Goal: Task Accomplishment & Management: Manage account settings

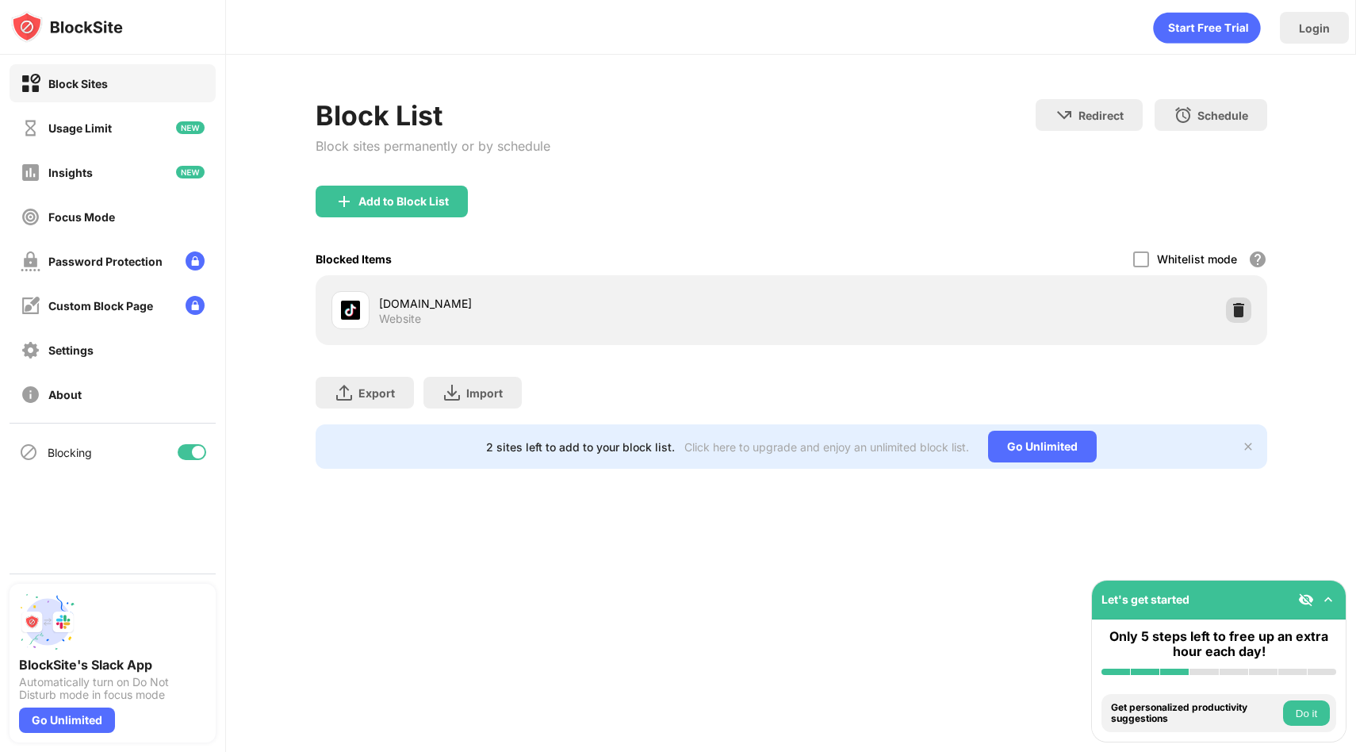
click at [1237, 309] on img at bounding box center [1239, 310] width 16 height 16
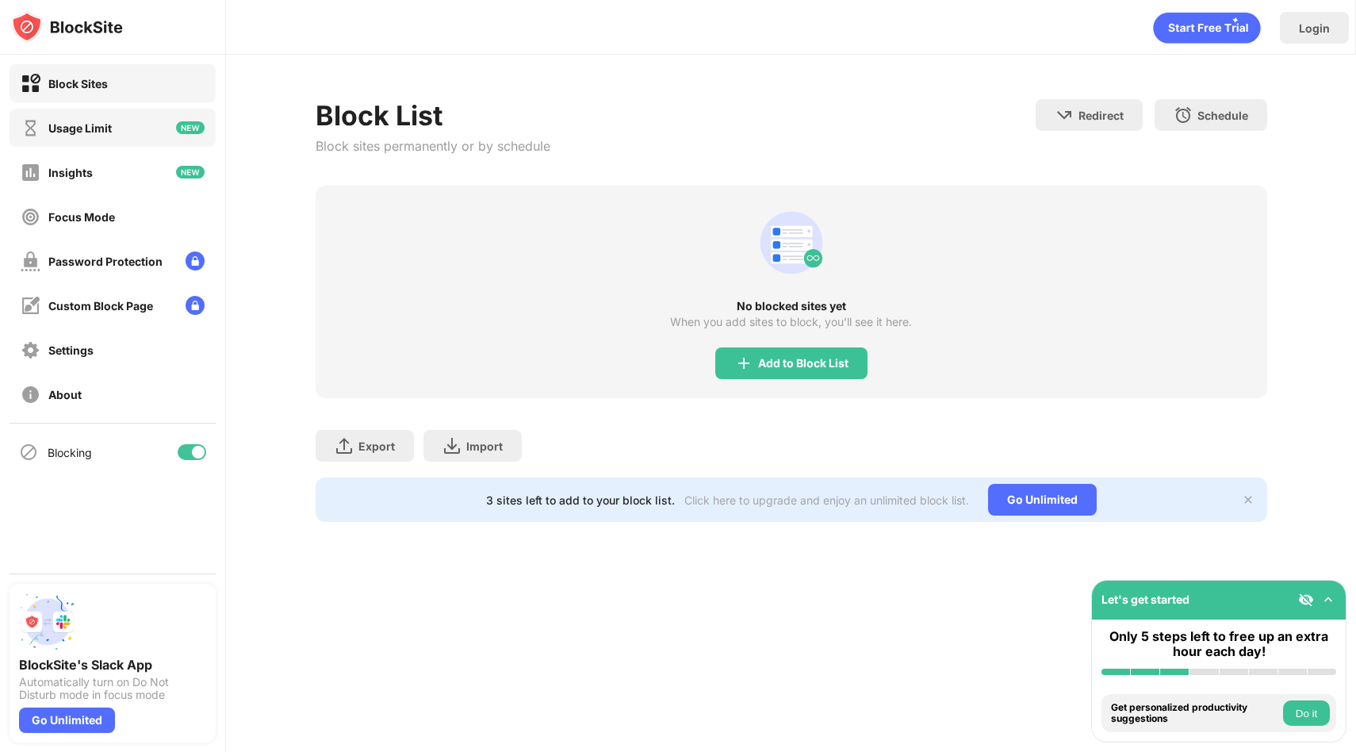
click at [132, 137] on div "Usage Limit" at bounding box center [113, 128] width 206 height 38
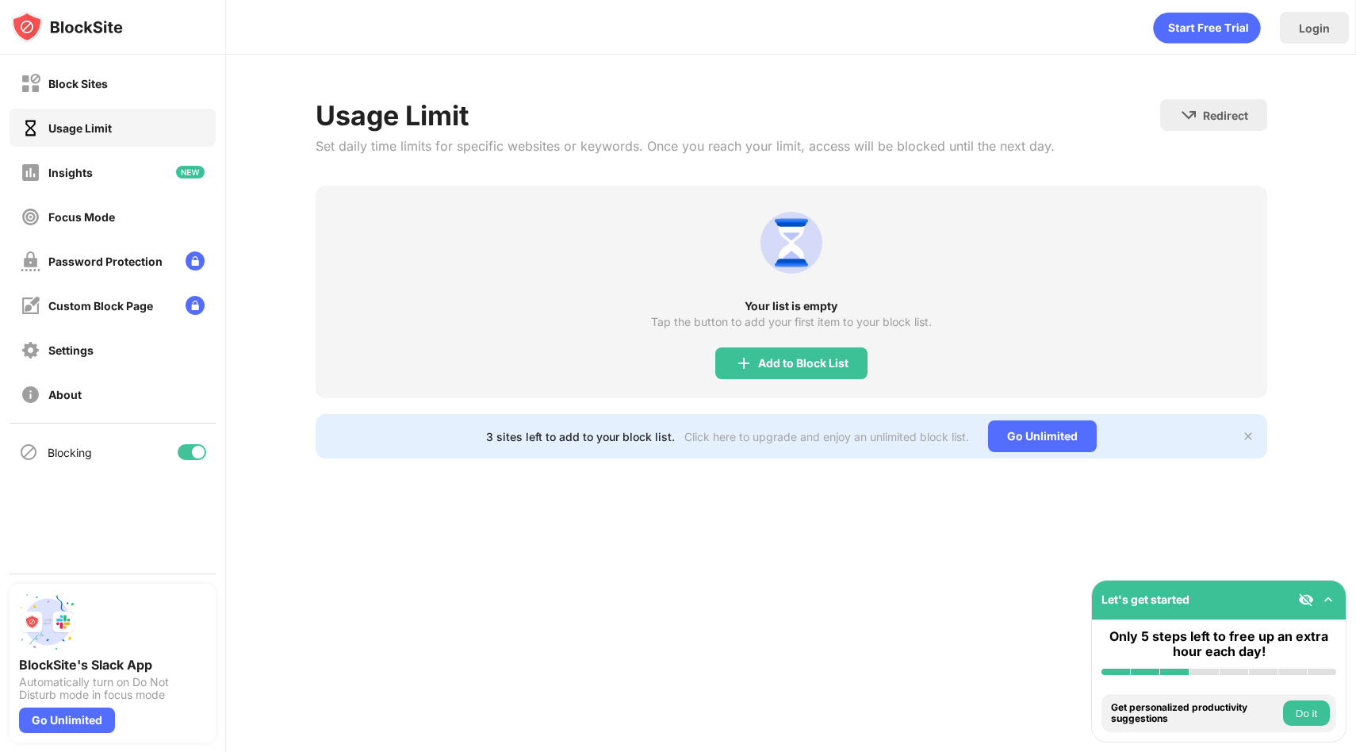
click at [132, 132] on div "Usage Limit" at bounding box center [113, 128] width 206 height 38
click at [750, 354] on img at bounding box center [743, 363] width 19 height 19
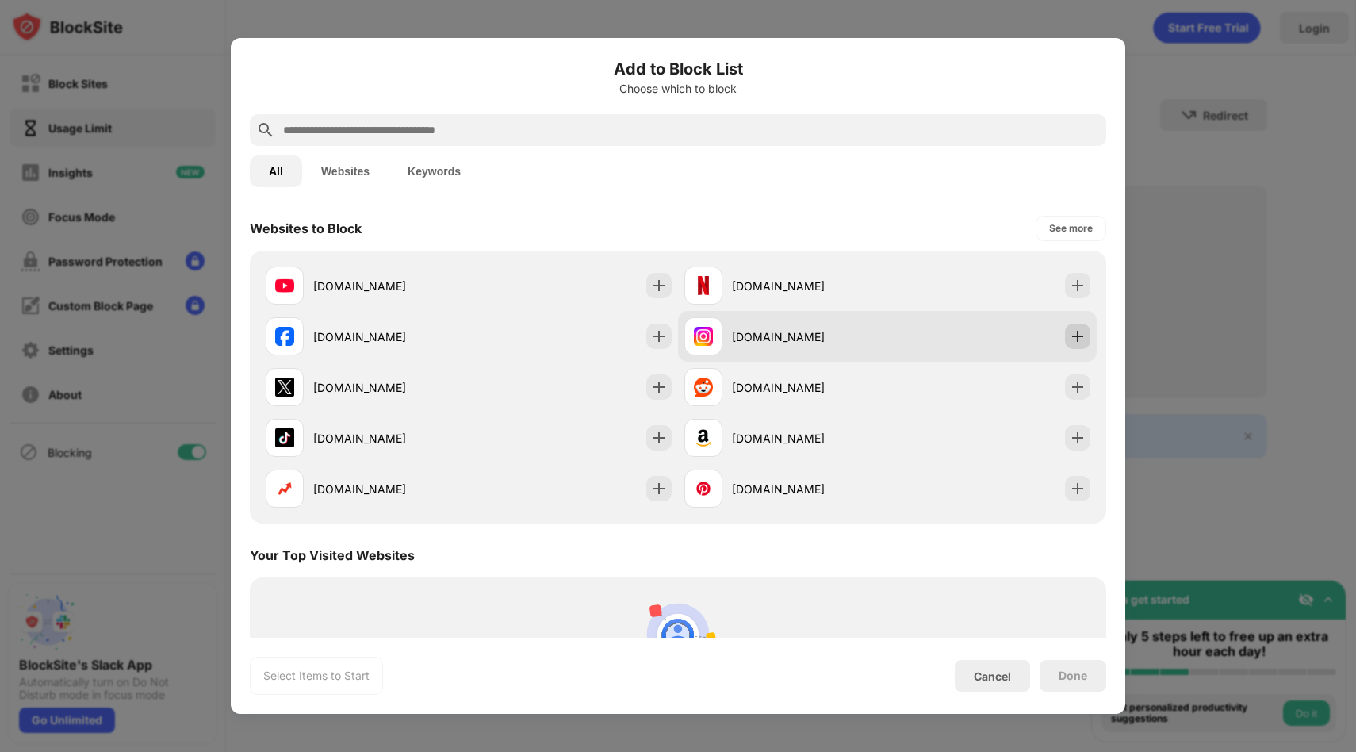
click at [1078, 327] on div at bounding box center [1077, 336] width 25 height 25
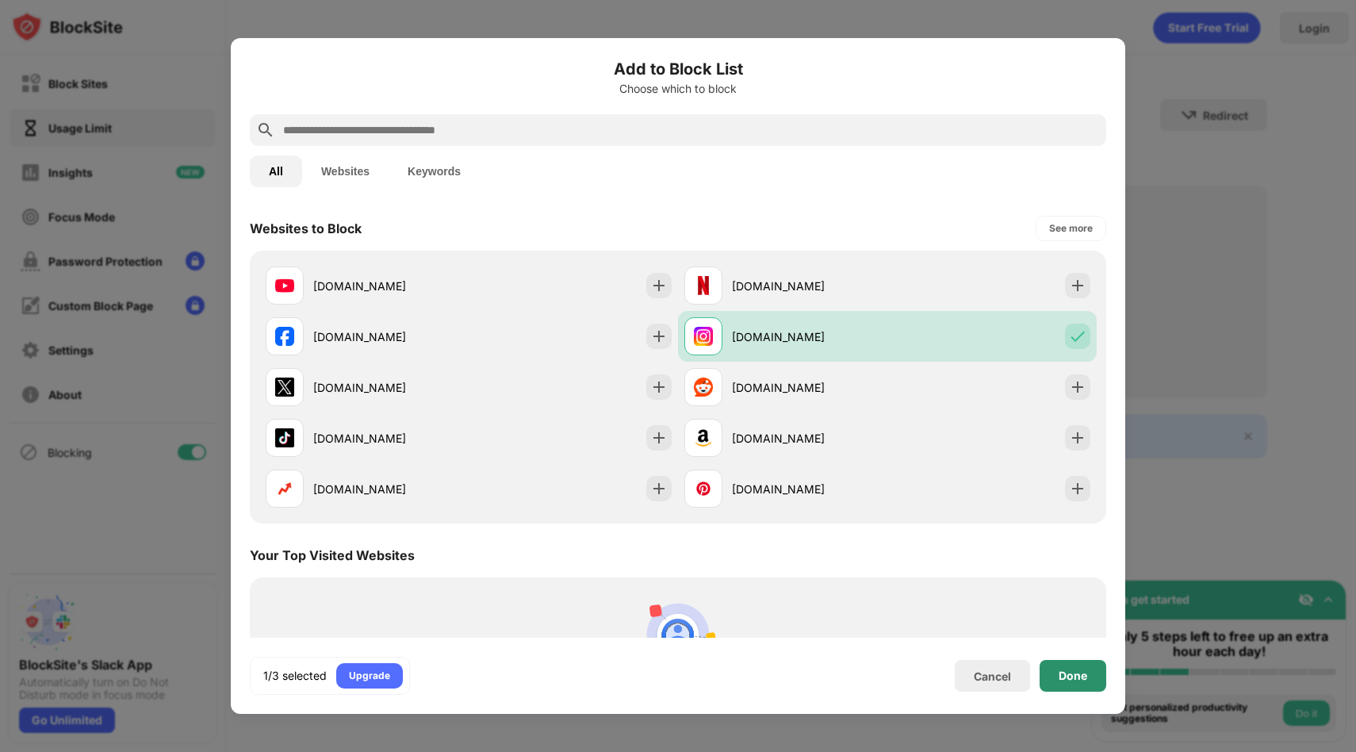
click at [1063, 680] on div "Done" at bounding box center [1073, 675] width 29 height 13
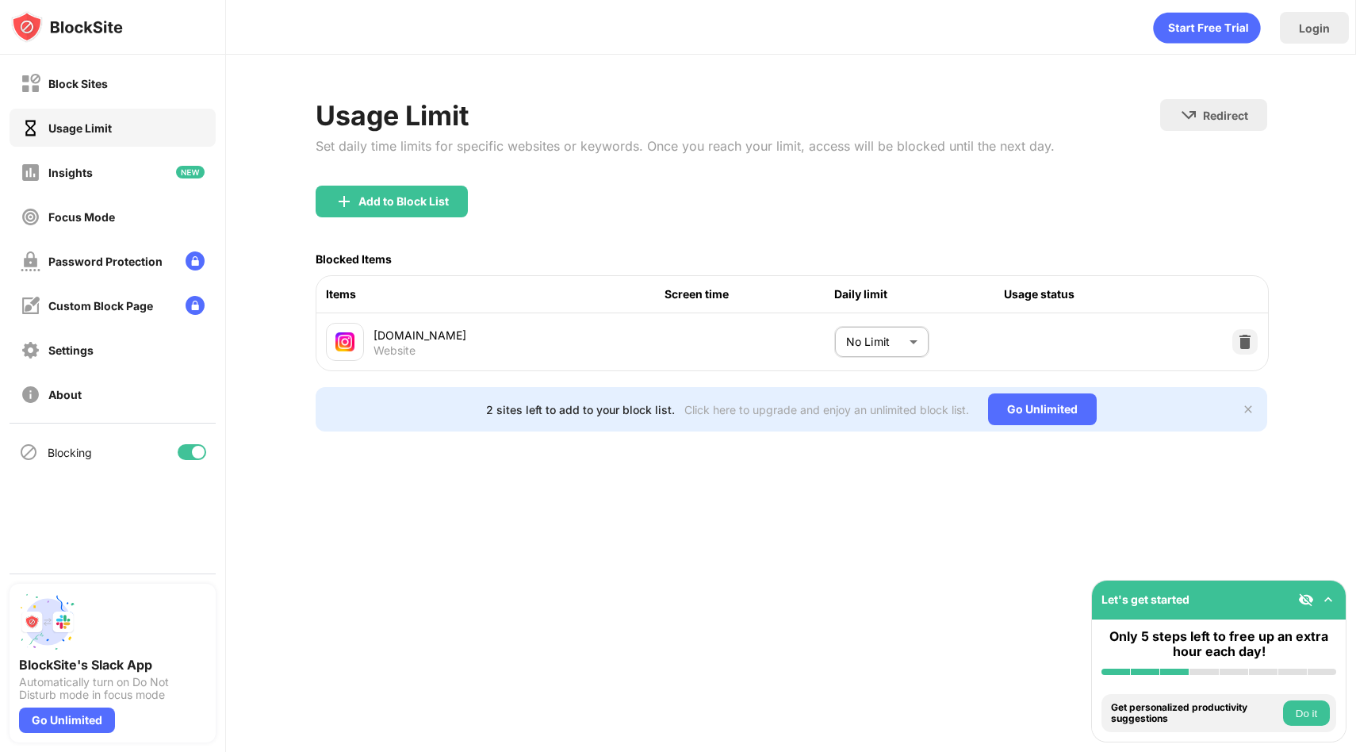
click at [881, 335] on body "Block Sites Usage Limit Insights Focus Mode Password Protection Custom Block Pa…" at bounding box center [678, 376] width 1356 height 752
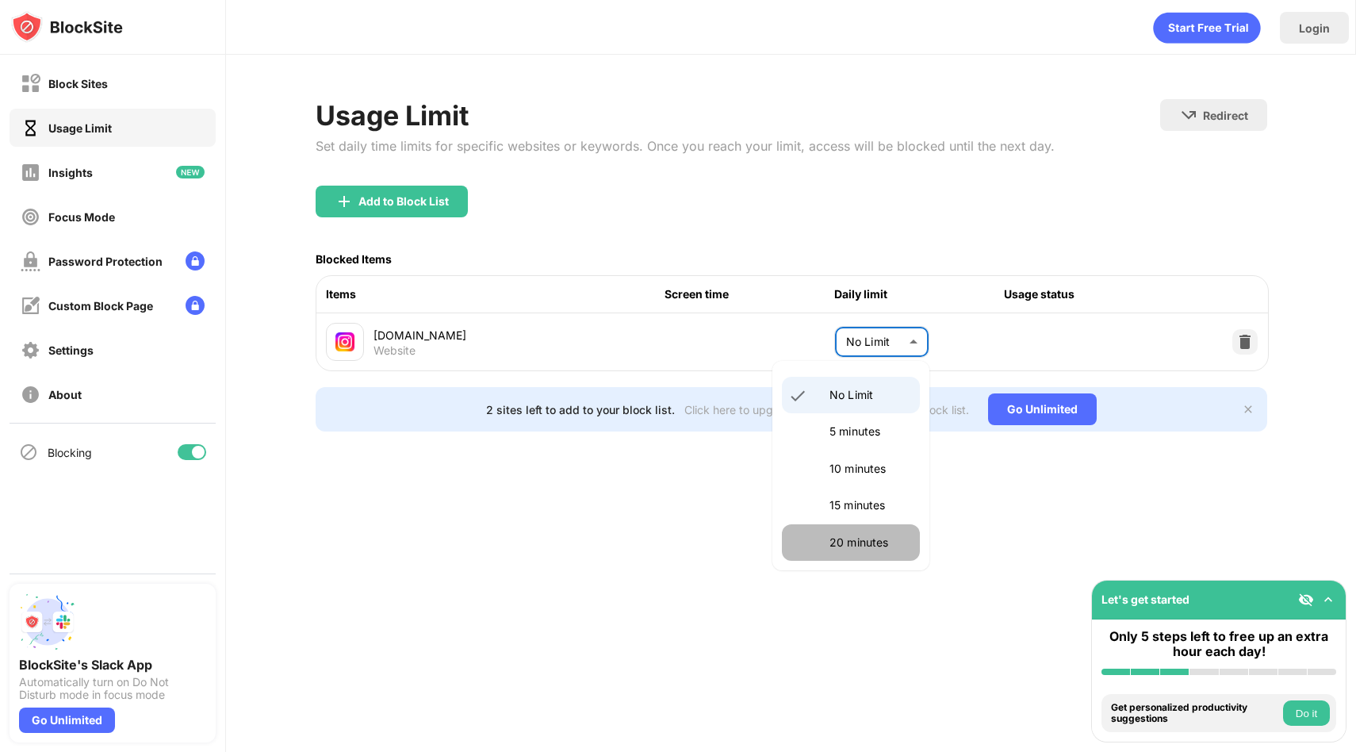
click at [870, 534] on p "20 minutes" at bounding box center [869, 542] width 81 height 17
type input "**"
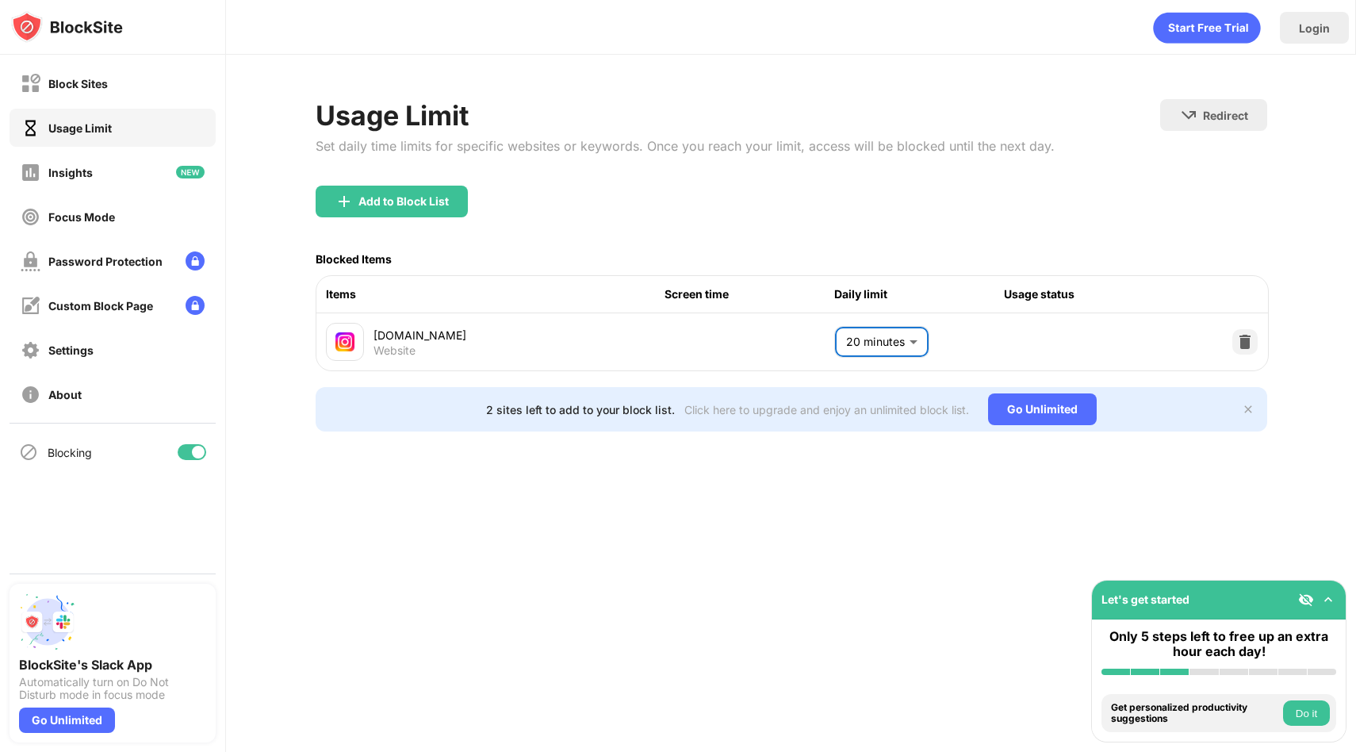
click at [342, 164] on div "Usage Limit Set daily time limits for specific websites or keywords. Once you r…" at bounding box center [685, 142] width 739 height 86
click at [354, 187] on div "Add to Block List" at bounding box center [392, 202] width 152 height 32
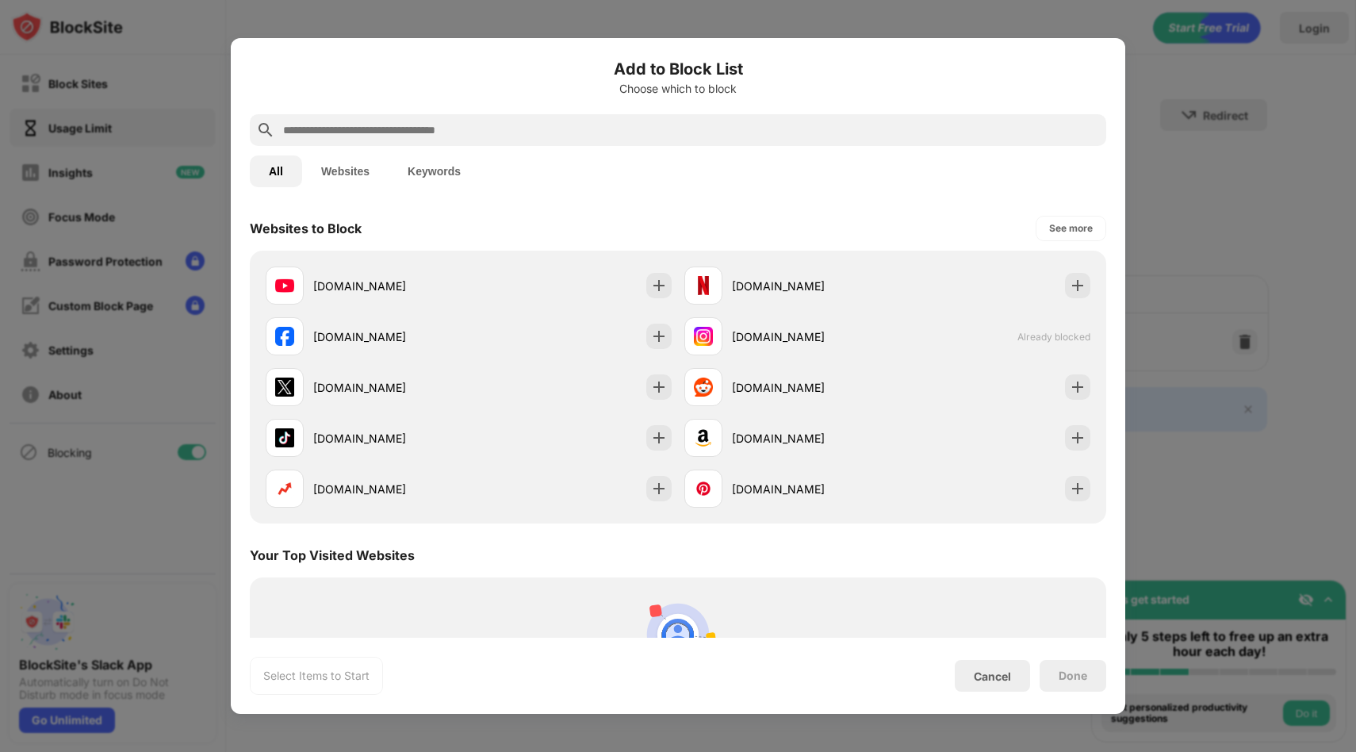
click at [476, 121] on input "text" at bounding box center [690, 130] width 818 height 19
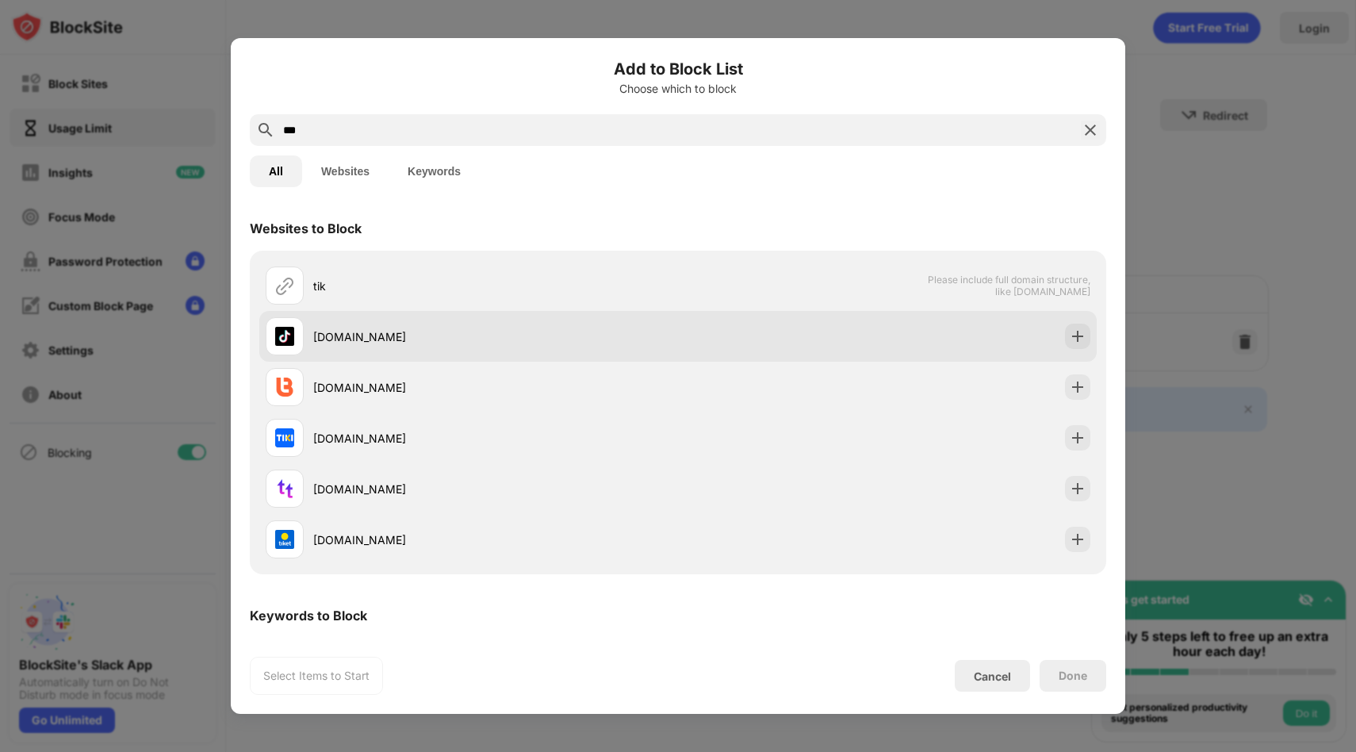
type input "***"
click at [460, 341] on div "[DOMAIN_NAME]" at bounding box center [495, 336] width 365 height 17
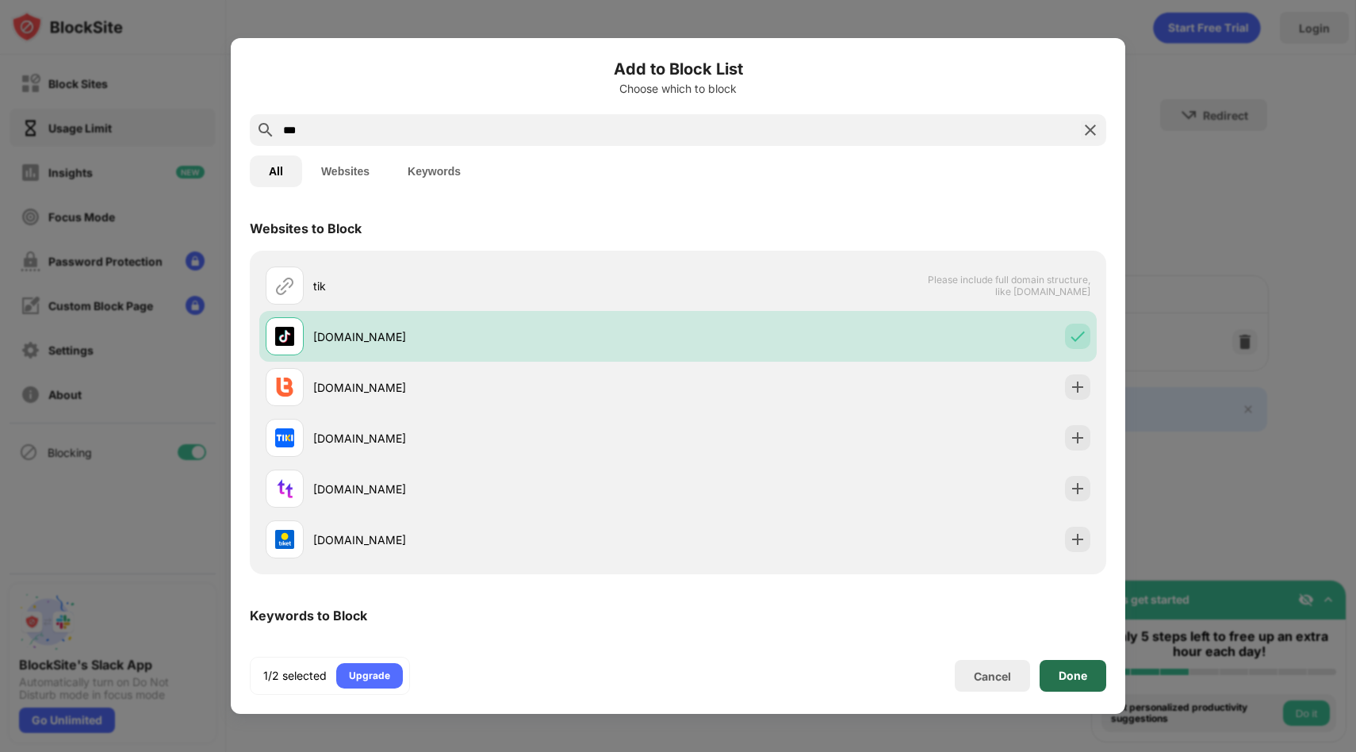
click at [1072, 680] on div "Done" at bounding box center [1073, 675] width 29 height 13
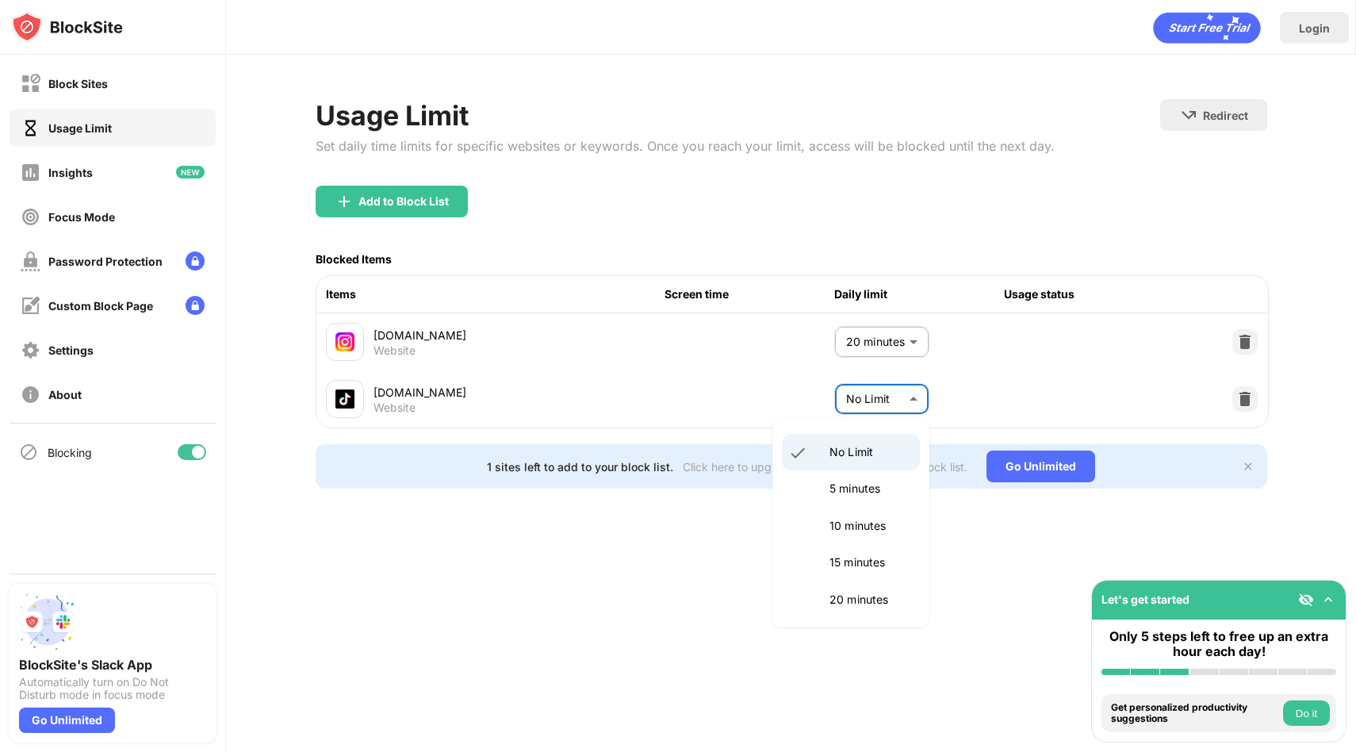
click at [894, 398] on body "Block Sites Usage Limit Insights Focus Mode Password Protection Custom Block Pa…" at bounding box center [678, 376] width 1356 height 752
click at [871, 612] on li "20 minutes" at bounding box center [851, 599] width 138 height 36
type input "**"
click at [1032, 203] on div "Add to Block List" at bounding box center [792, 214] width 952 height 57
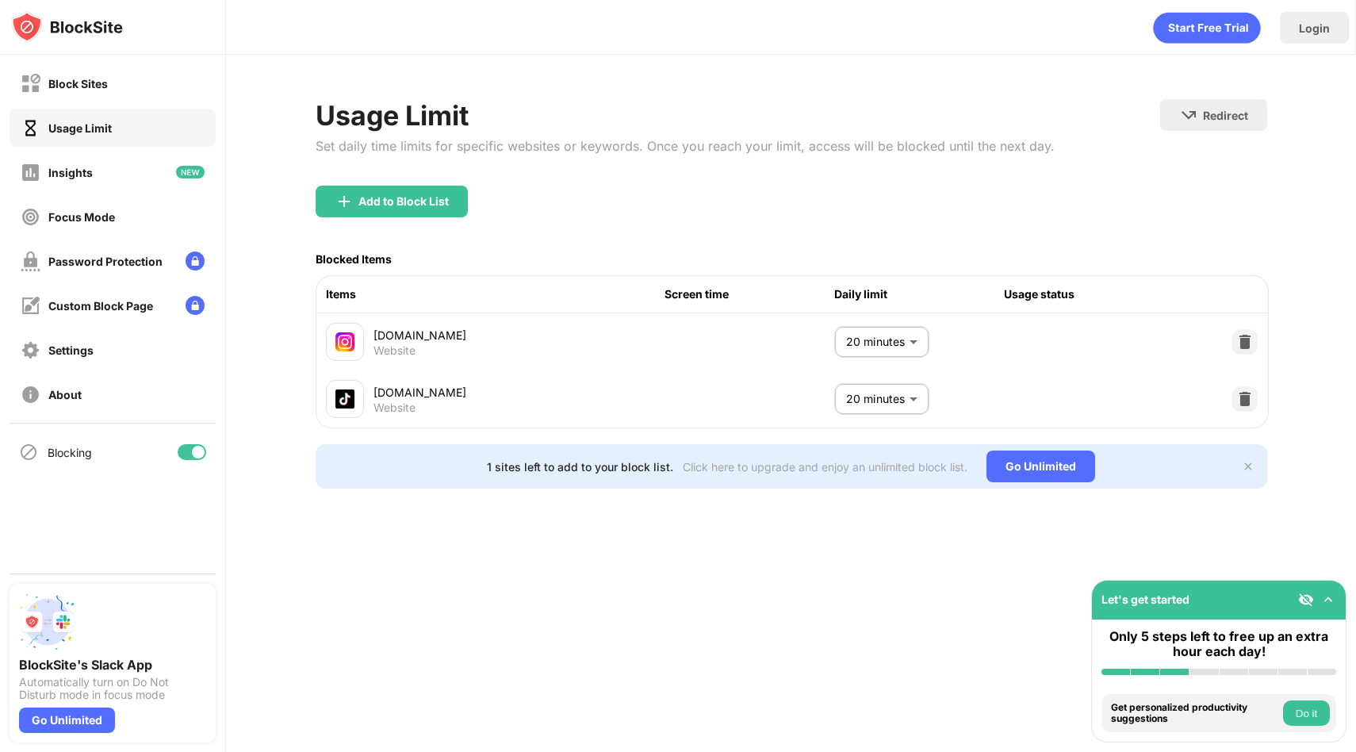
click at [883, 404] on body "Block Sites Usage Limit Insights Focus Mode Password Protection Custom Block Pa…" at bounding box center [678, 376] width 1356 height 752
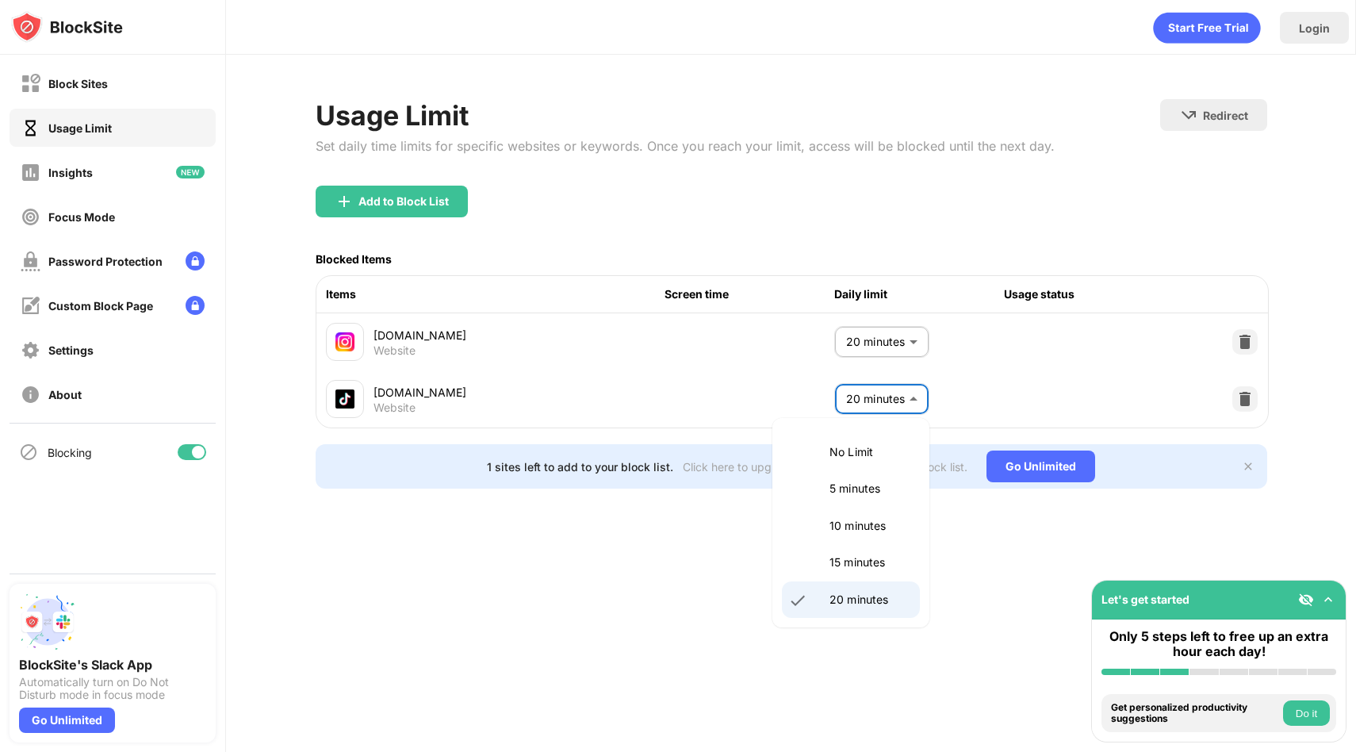
click at [1003, 565] on div at bounding box center [678, 376] width 1356 height 752
